Goal: Information Seeking & Learning: Learn about a topic

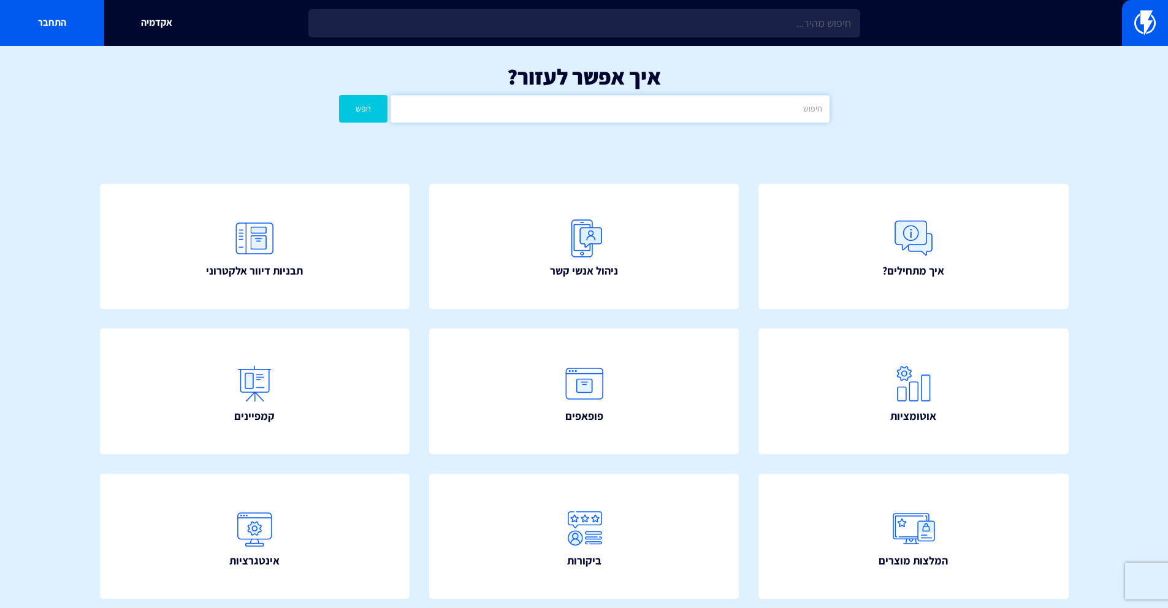
click at [547, 117] on input "text" at bounding box center [610, 109] width 439 height 28
type input "ביקורות"
click at [339, 95] on button "חפש" at bounding box center [363, 109] width 49 height 28
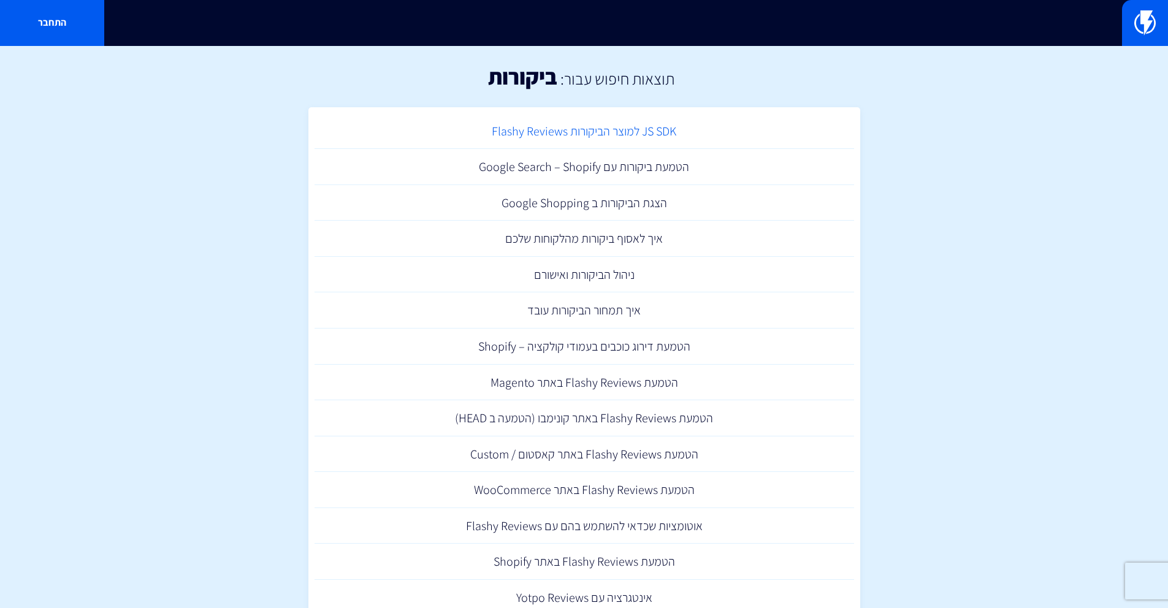
click at [597, 137] on link "JS SDK למוצר הביקורות Flashy Reviews" at bounding box center [585, 131] width 540 height 36
